Goal: Information Seeking & Learning: Learn about a topic

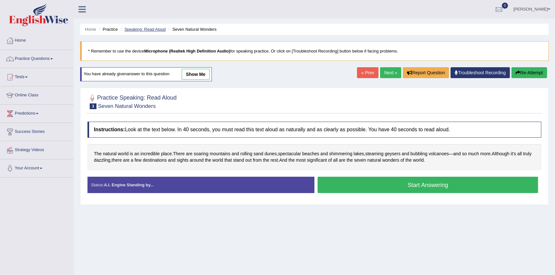
click at [155, 29] on link "Speaking: Read Aloud" at bounding box center [144, 29] width 41 height 5
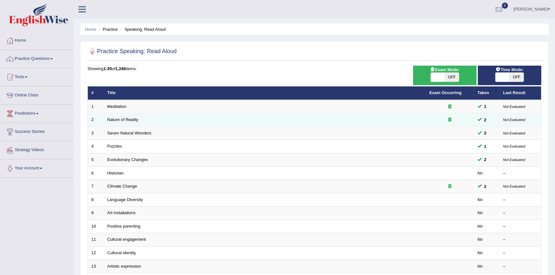
scroll to position [29, 0]
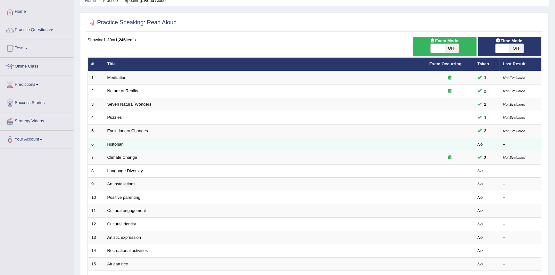
click at [113, 144] on link "Historian" at bounding box center [115, 144] width 16 height 5
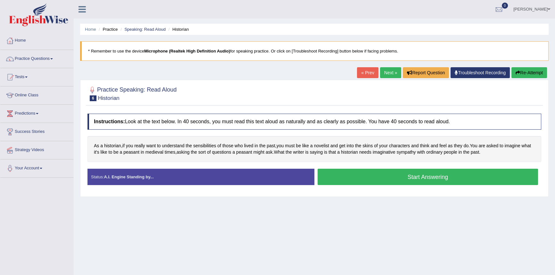
click at [421, 179] on button "Start Answering" at bounding box center [428, 177] width 221 height 16
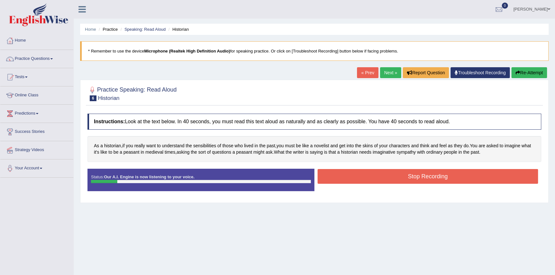
click at [531, 73] on button "Re-Attempt" at bounding box center [530, 72] width 36 height 11
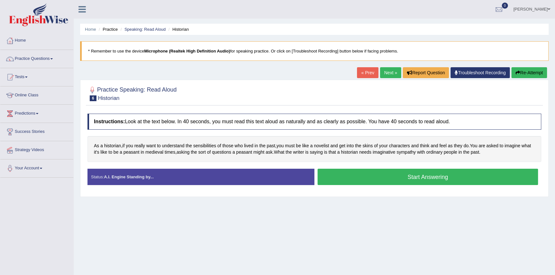
drag, startPoint x: 367, startPoint y: 174, endPoint x: 372, endPoint y: 172, distance: 4.8
click at [367, 172] on button "Start Answering" at bounding box center [428, 177] width 221 height 16
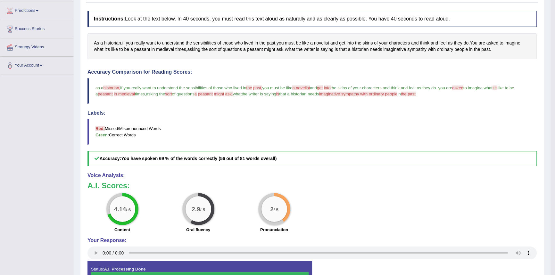
scroll to position [116, 0]
